Goal: Transaction & Acquisition: Purchase product/service

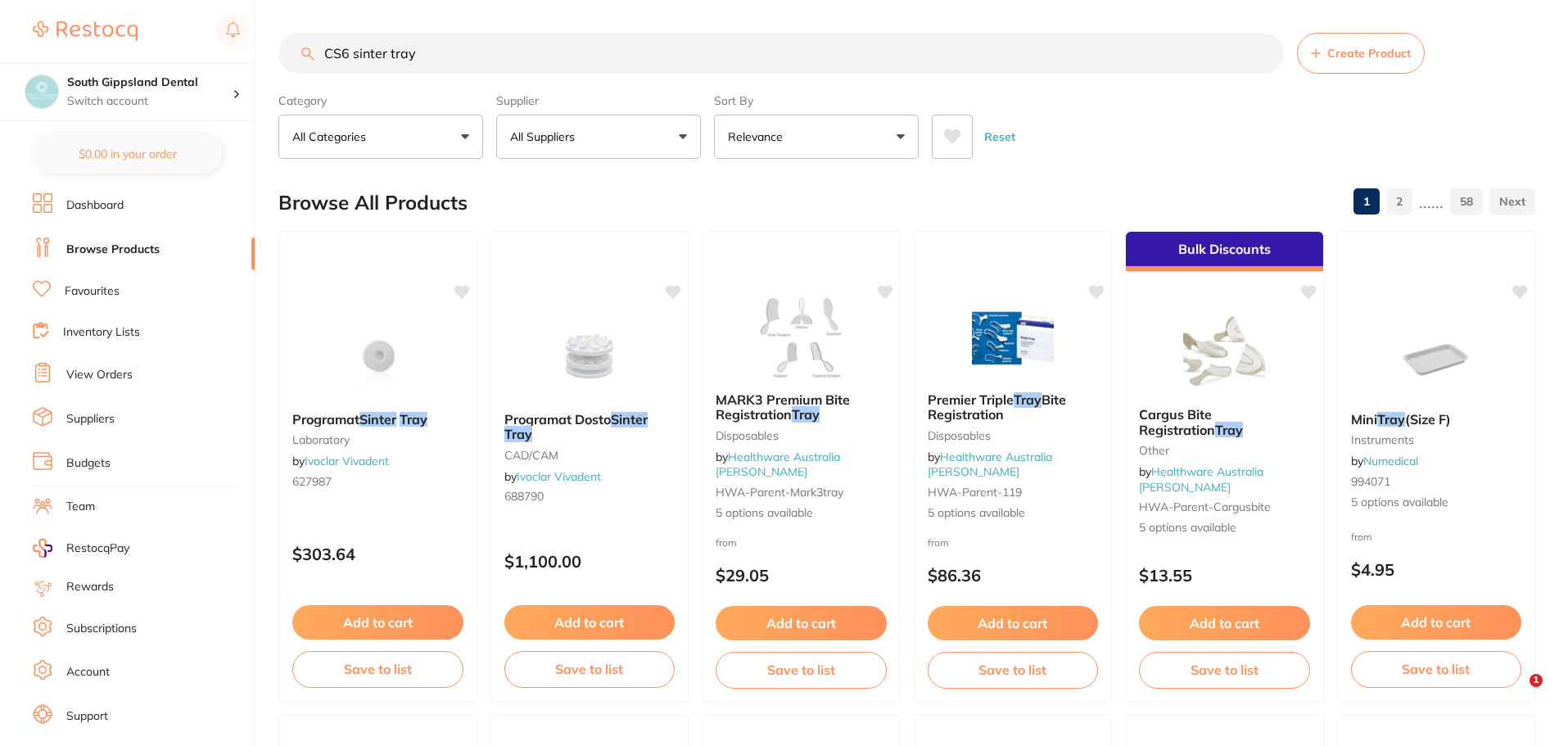
click at [450, 55] on input "CS6 sinter tray" at bounding box center [782, 52] width 1006 height 41
type input "C"
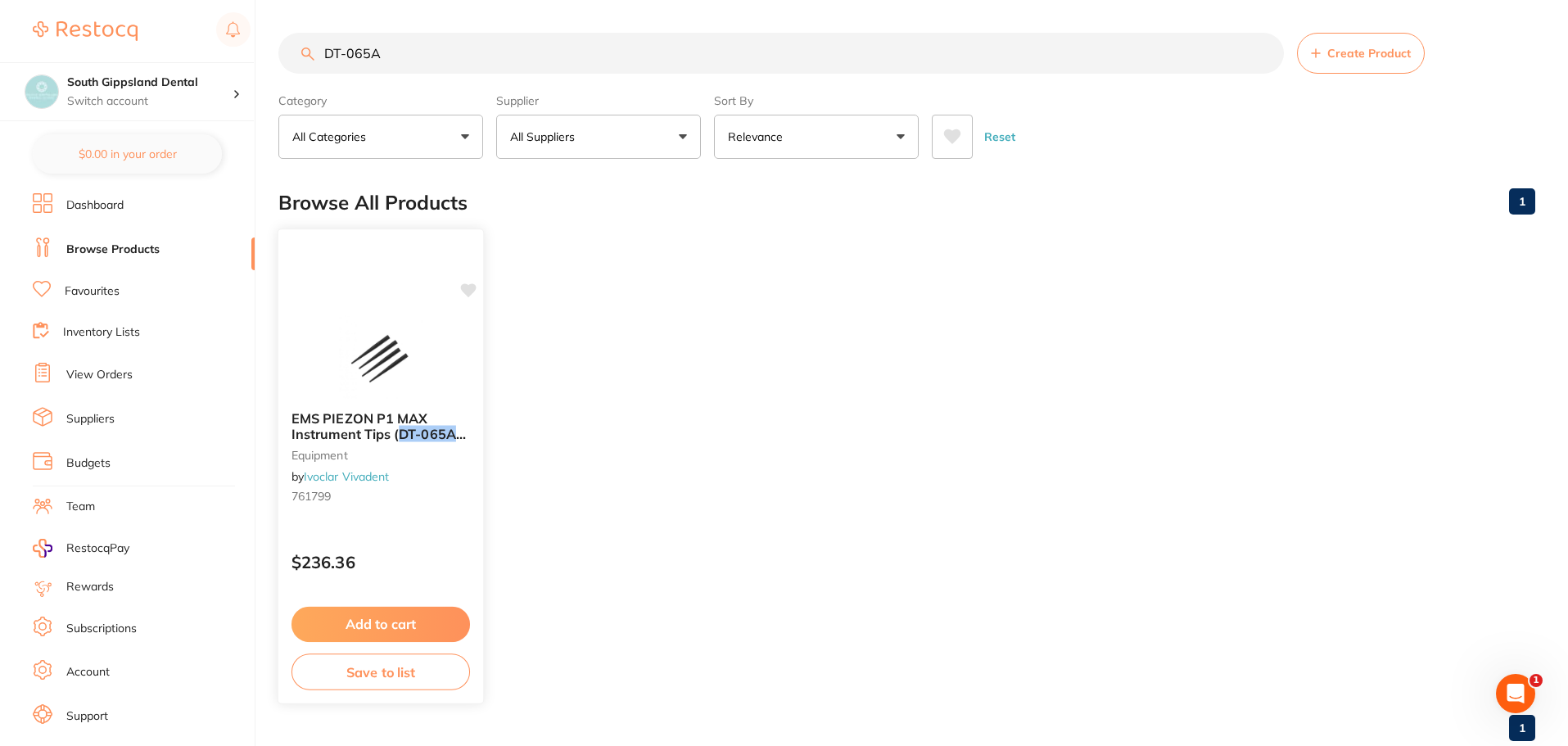
type input "DT-065A"
click at [383, 619] on button "Add to cart" at bounding box center [381, 625] width 179 height 35
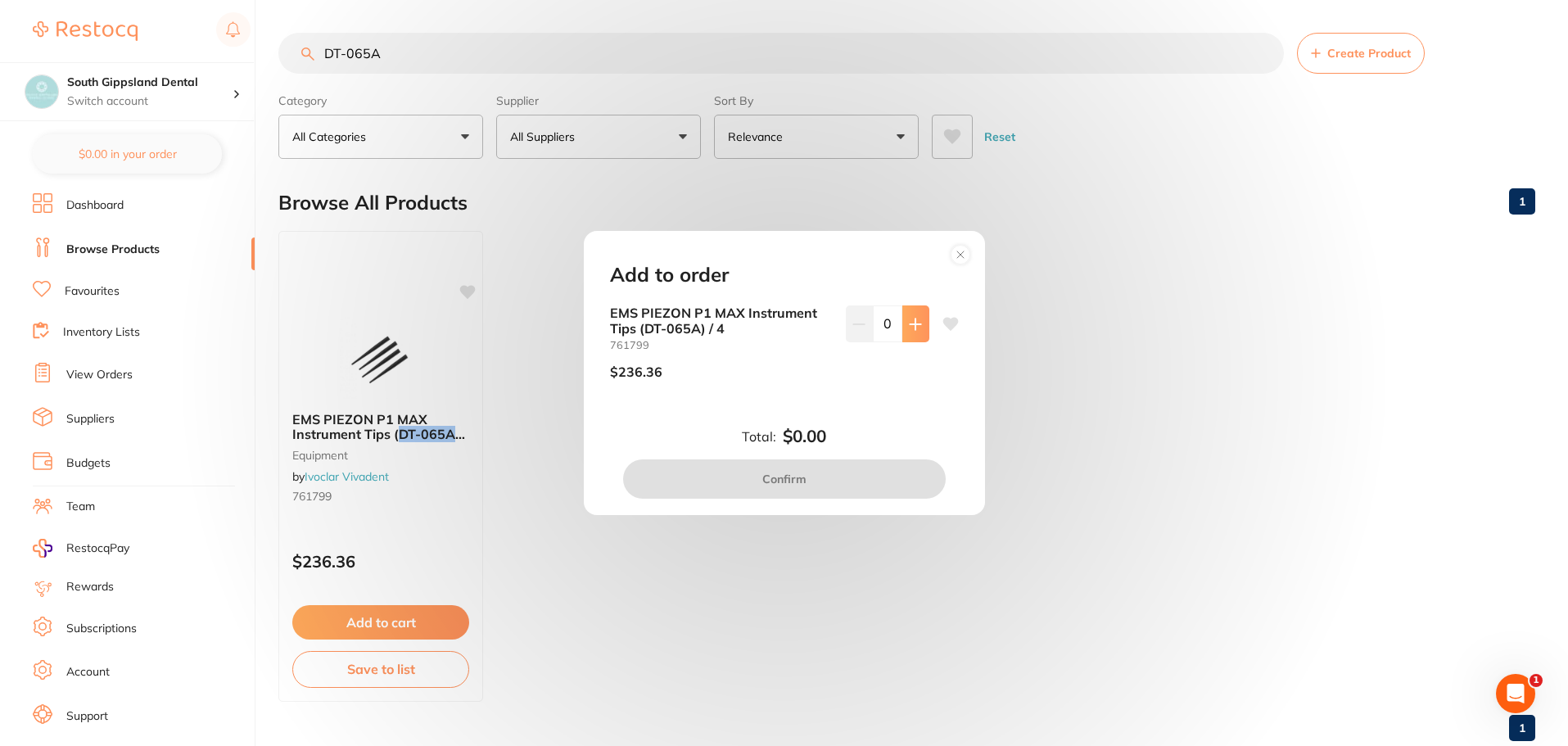
click at [915, 329] on icon at bounding box center [915, 324] width 13 height 13
type input "1"
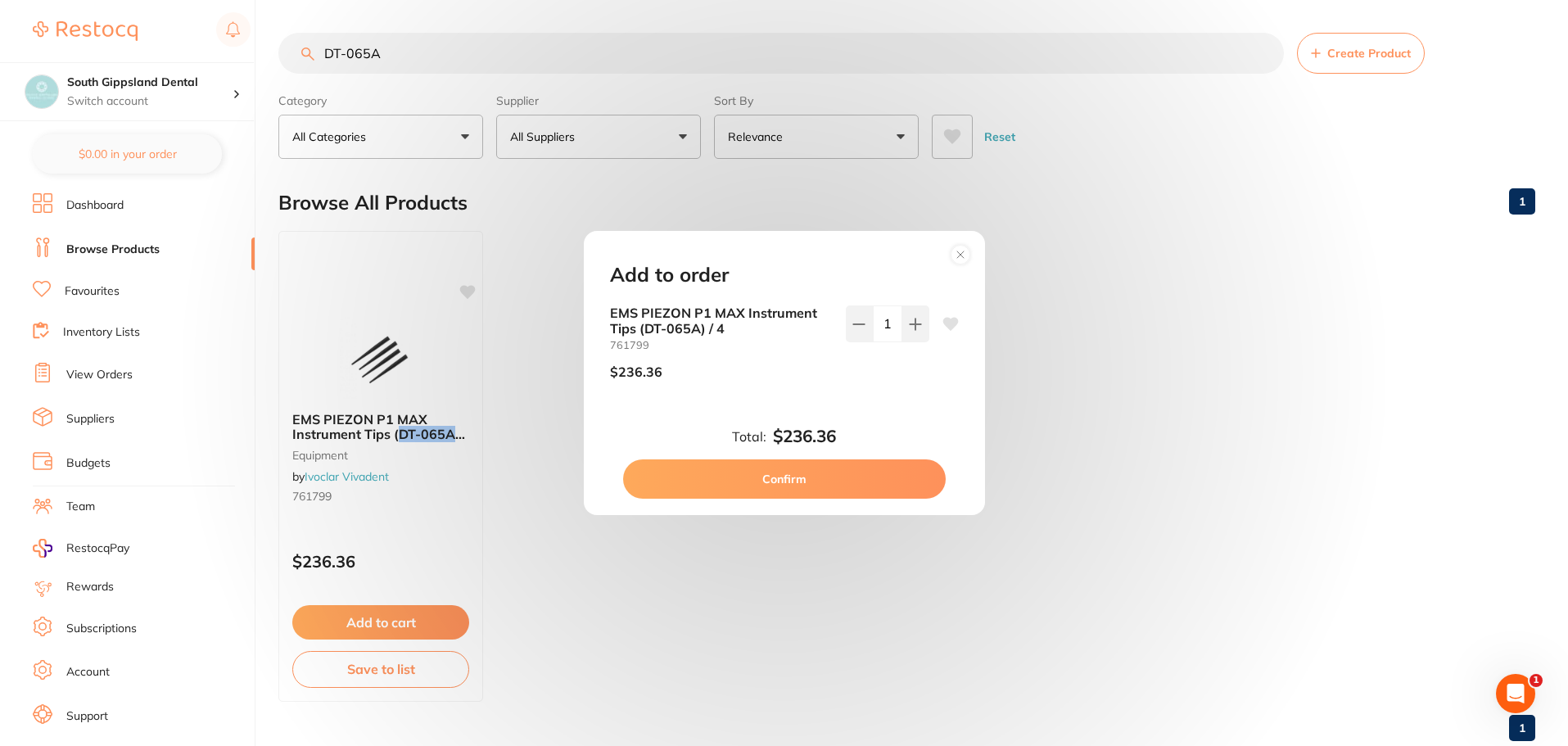
click at [791, 474] on button "Confirm" at bounding box center [785, 479] width 323 height 39
checkbox input "false"
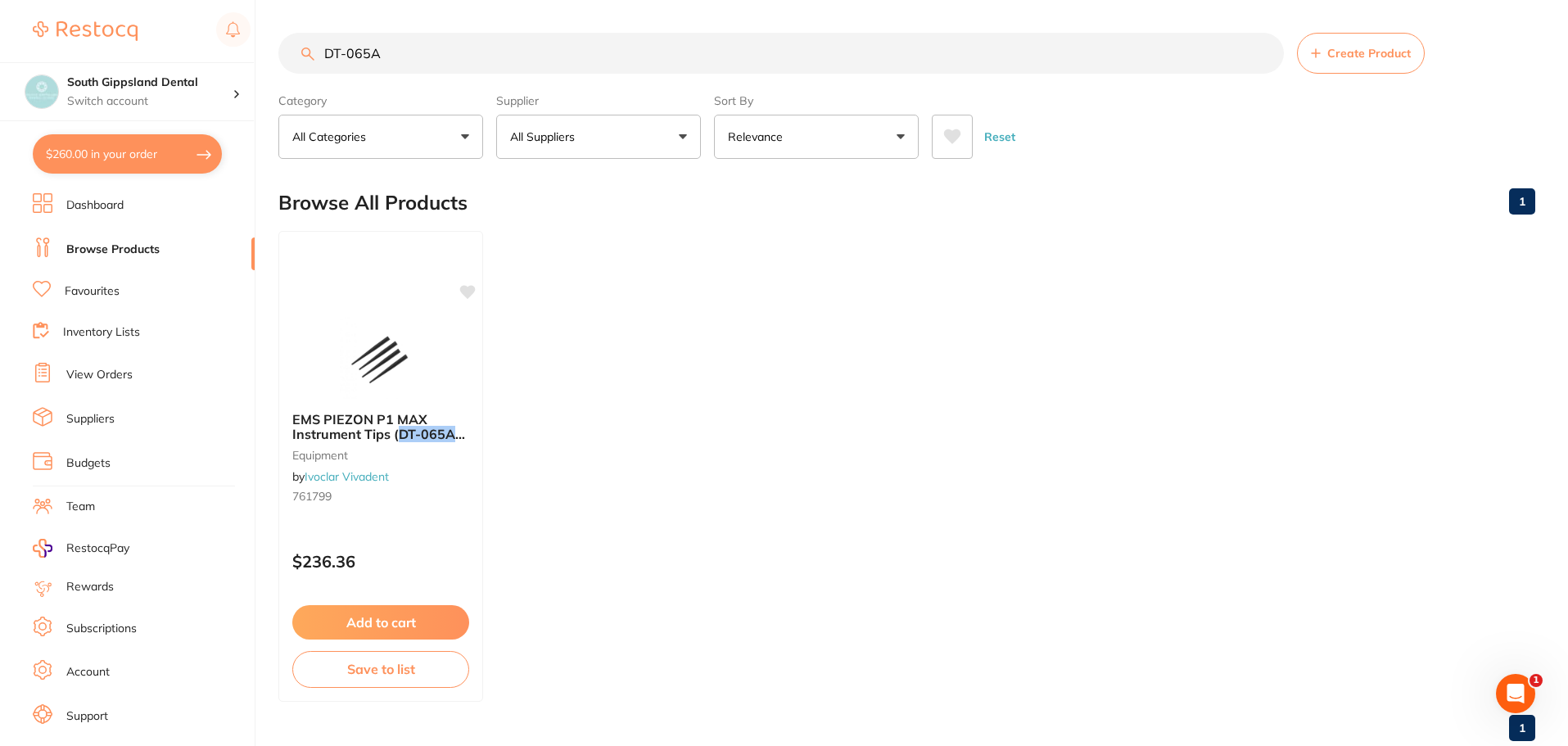
drag, startPoint x: 418, startPoint y: 46, endPoint x: 149, endPoint y: 42, distance: 269.0
click at [149, 42] on div "$260.00 South Gippsland Dental Switch account South Gippsland Dental Rapid Resp…" at bounding box center [784, 373] width 1568 height 746
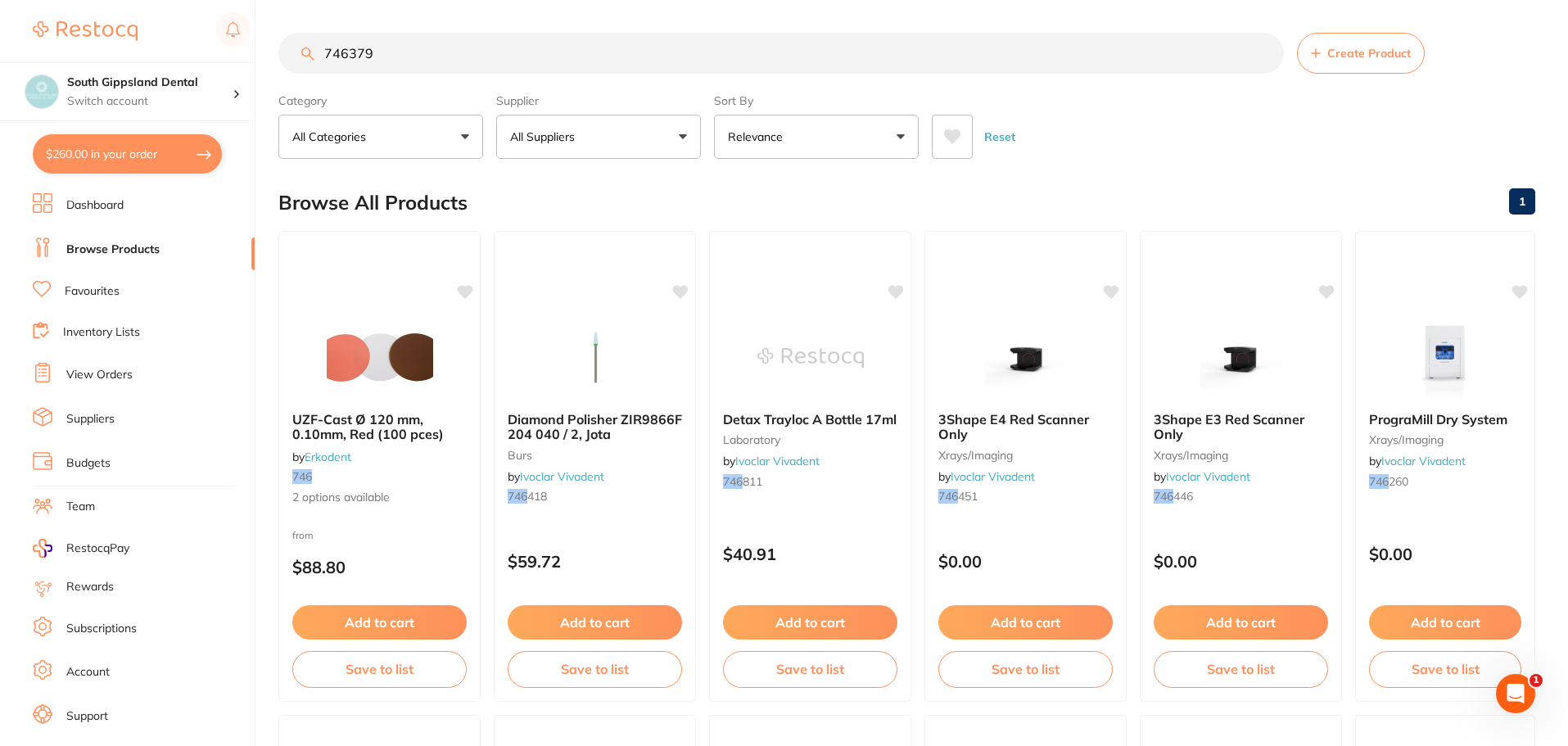
type input "746379"
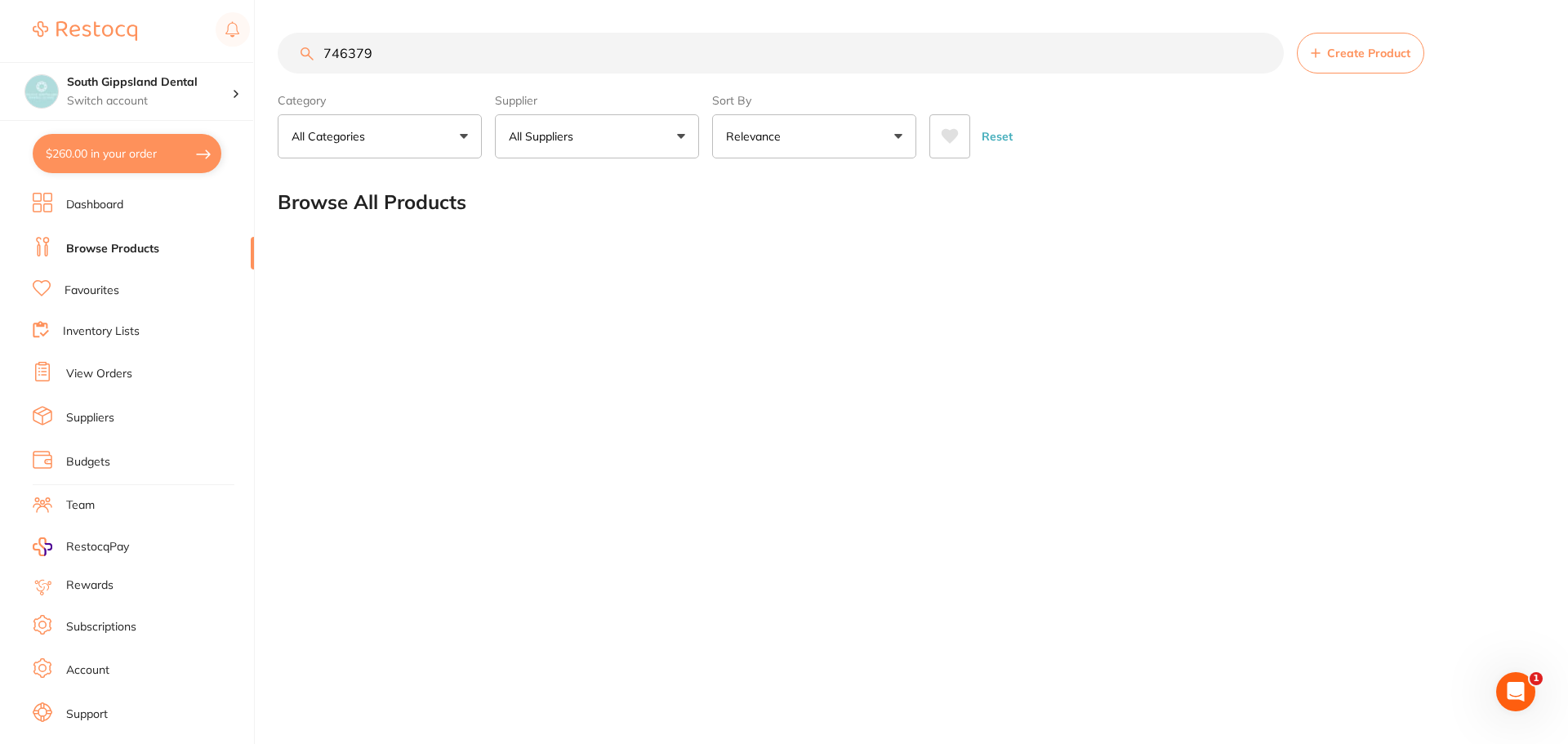
drag, startPoint x: 386, startPoint y: 52, endPoint x: 105, endPoint y: 51, distance: 281.0
click at [105, 51] on div "$260.00 South Gippsland Dental Switch account South Gippsland Dental Rapid Resp…" at bounding box center [784, 372] width 1568 height 744
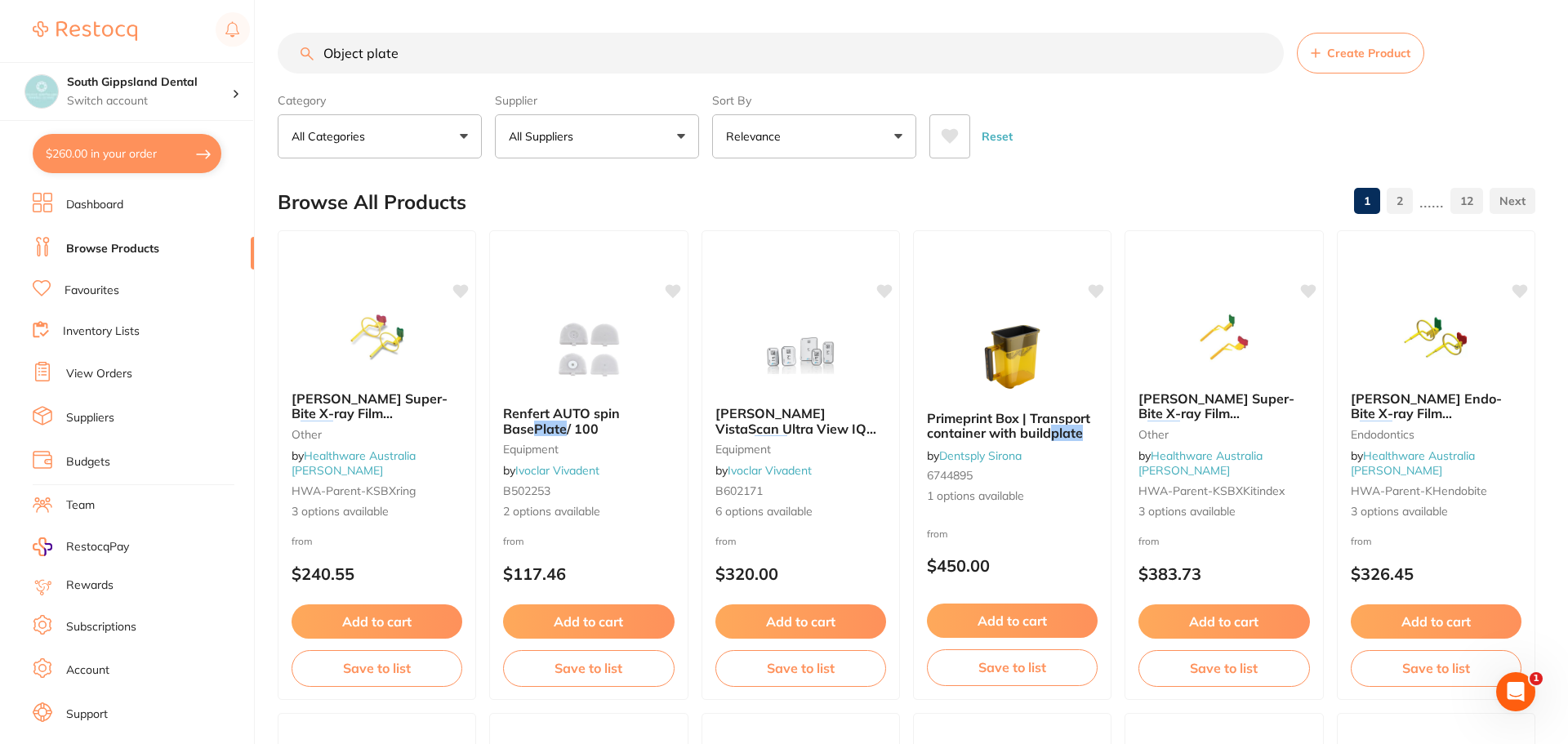
type input "Object plate"
